Goal: Task Accomplishment & Management: Manage account settings

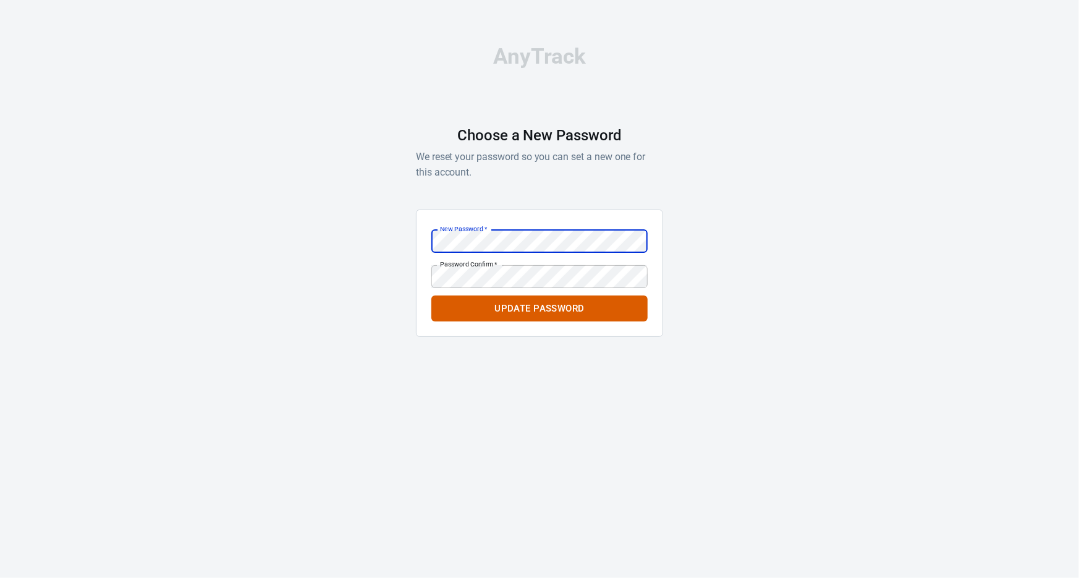
click at [451, 357] on div "AnyTrack Choose a New Password We reset your password so you can set a new one …" at bounding box center [539, 196] width 247 height 393
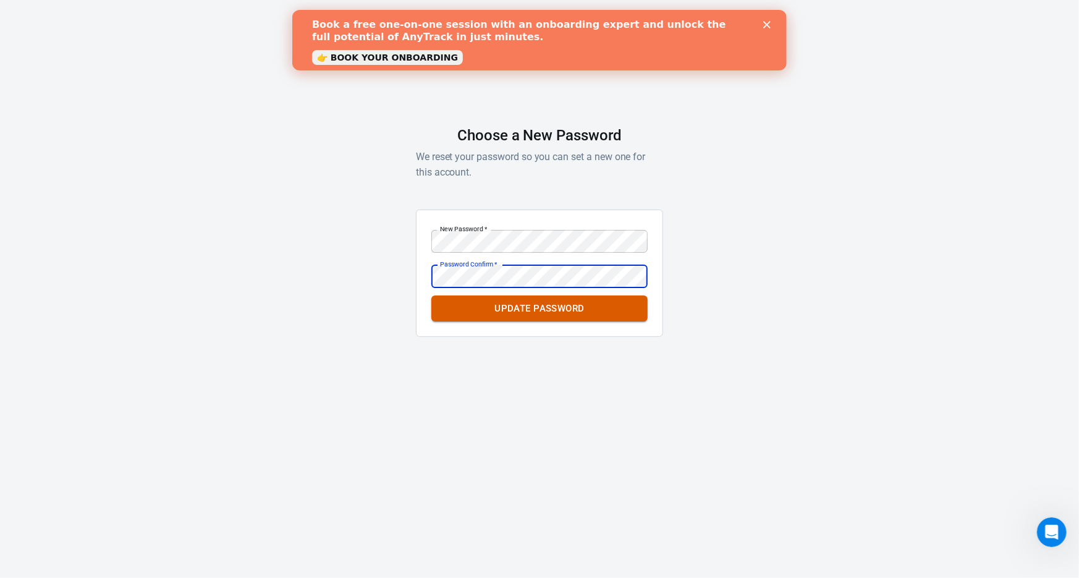
click at [522, 317] on button "Update Password" at bounding box center [540, 309] width 216 height 26
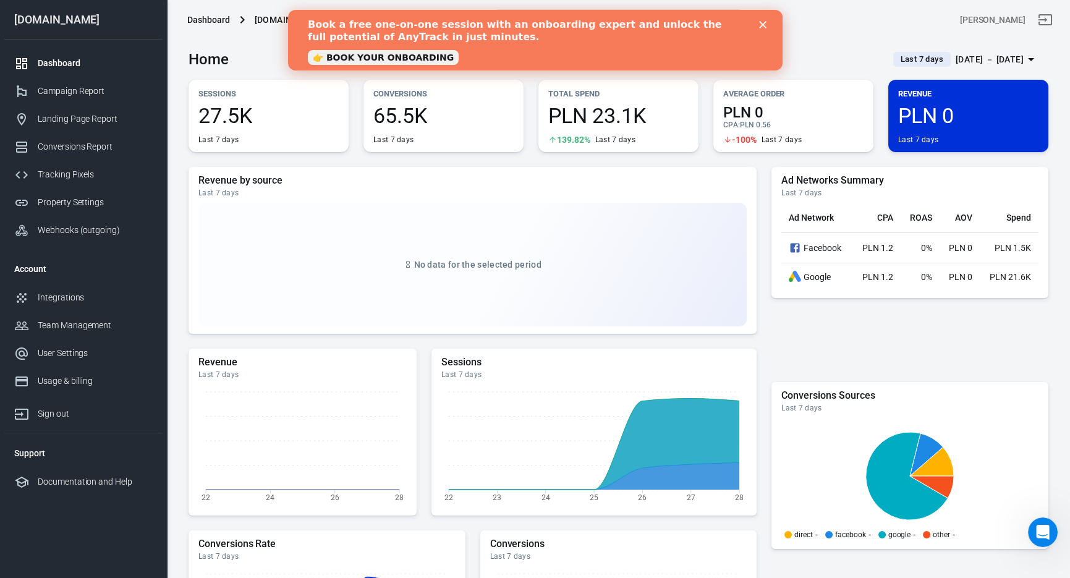
click at [763, 19] on div "Book a free one-on-one session with an onboarding expert and unlock the full po…" at bounding box center [534, 40] width 495 height 51
click at [759, 19] on div "Book a free one-on-one session with an onboarding expert and unlock the full po…" at bounding box center [534, 40] width 455 height 51
click at [760, 21] on icon "Close" at bounding box center [762, 24] width 7 height 7
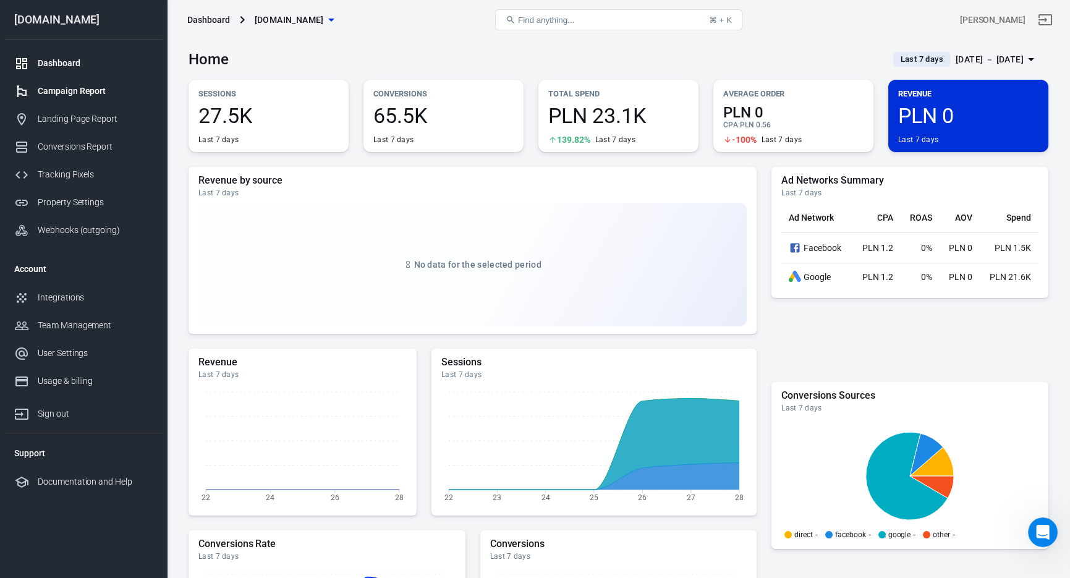
click at [70, 93] on div "Campaign Report" at bounding box center [95, 91] width 115 height 13
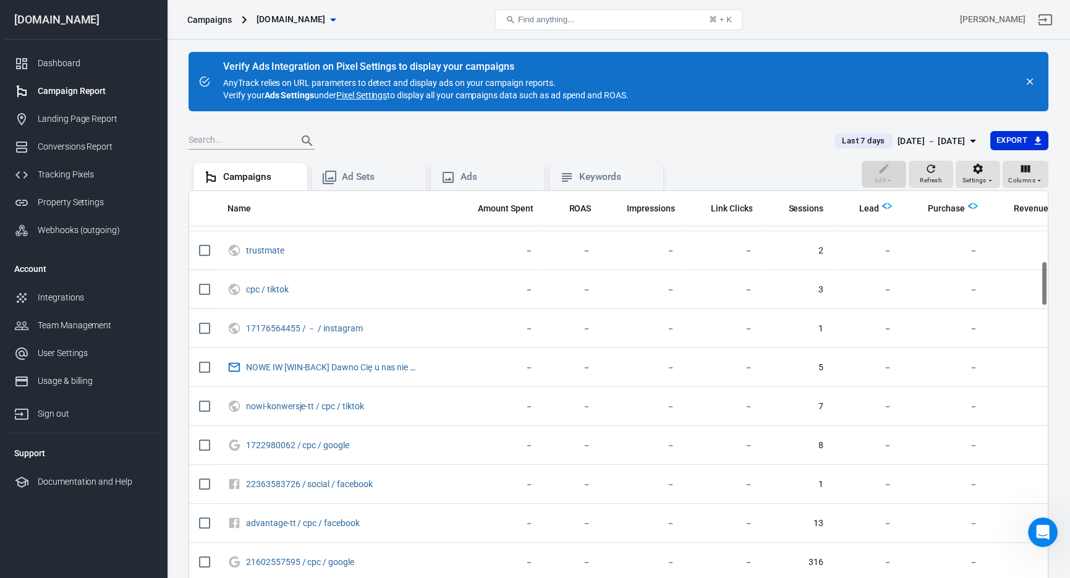
scroll to position [742, 0]
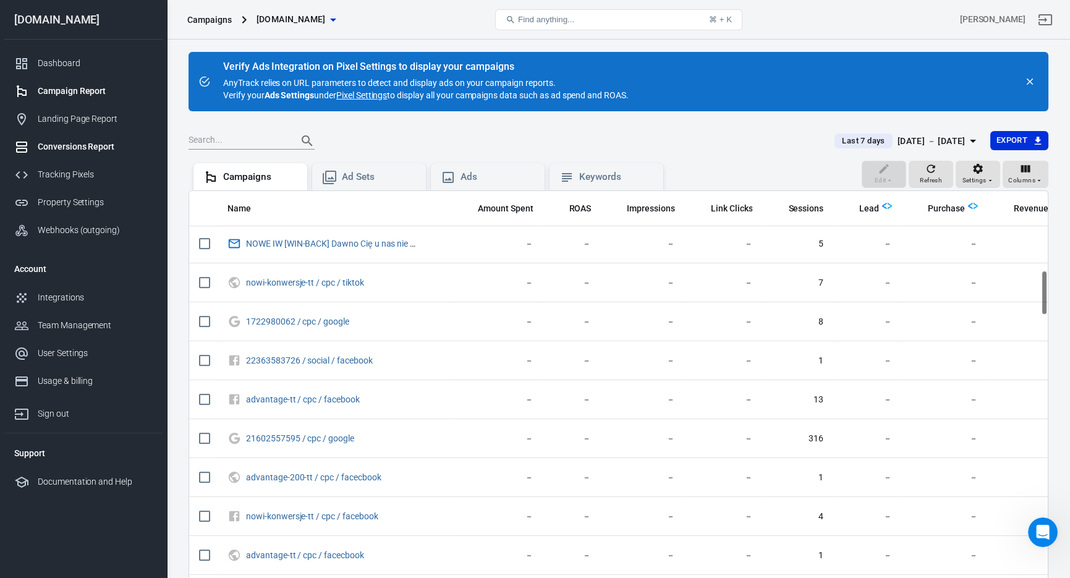
click at [119, 154] on link "Conversions Report" at bounding box center [83, 147] width 158 height 28
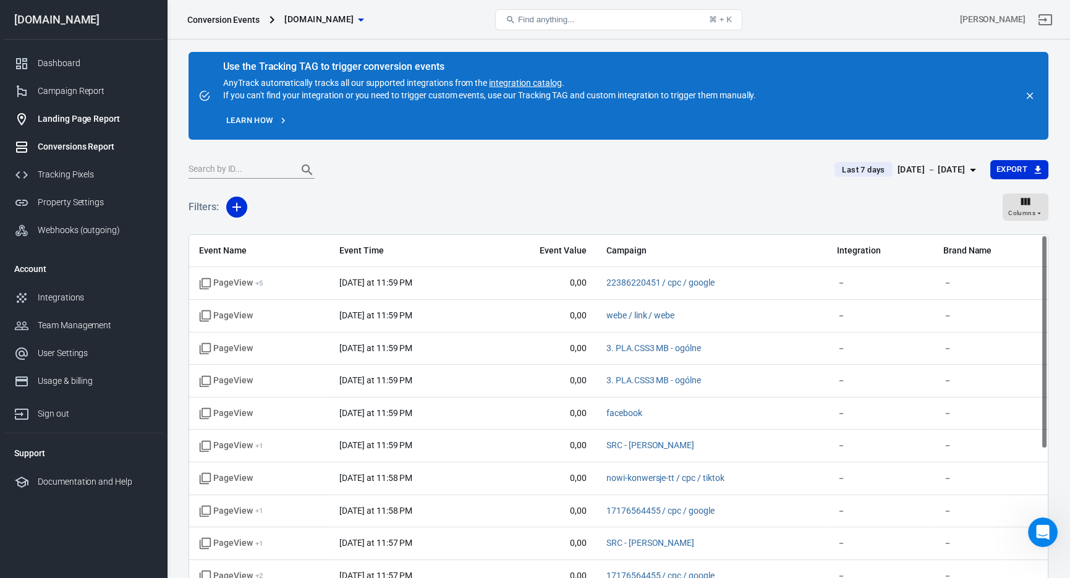
click at [93, 111] on link "Landing Page Report" at bounding box center [83, 119] width 158 height 28
